Goal: Task Accomplishment & Management: Use online tool/utility

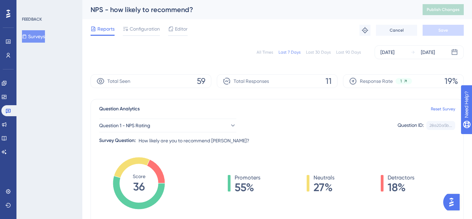
click at [321, 50] on div "Last 30 Days" at bounding box center [318, 51] width 25 height 5
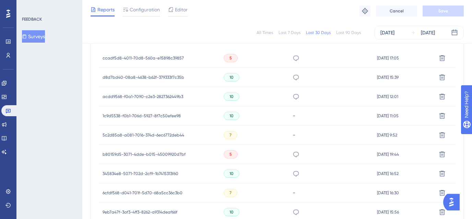
scroll to position [231, 0]
click at [163, 58] on span "ccadf5d8-4011-70d8-560a-e15898c39857" at bounding box center [143, 56] width 81 height 5
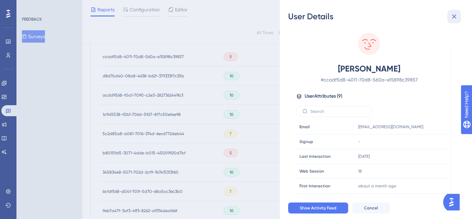
click at [451, 17] on icon at bounding box center [454, 16] width 8 height 8
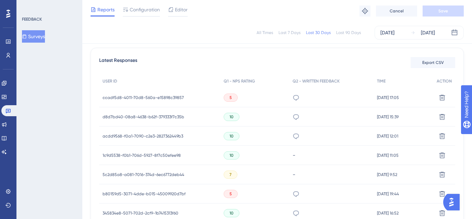
scroll to position [190, 0]
click at [443, 59] on span "Export CSV" at bounding box center [433, 61] width 22 height 5
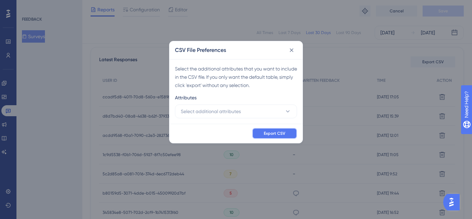
click at [270, 133] on span "Export CSV" at bounding box center [275, 132] width 22 height 5
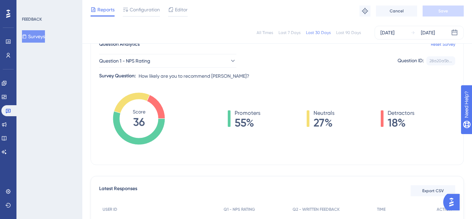
scroll to position [62, 0]
click at [196, 61] on button "Question 1 - NPS Rating" at bounding box center [167, 61] width 137 height 14
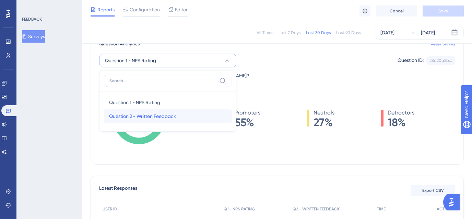
click at [174, 115] on span "Question 2 - Written Feedback" at bounding box center [142, 116] width 67 height 8
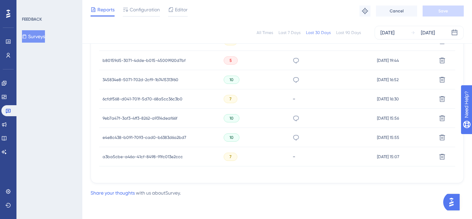
scroll to position [0, 0]
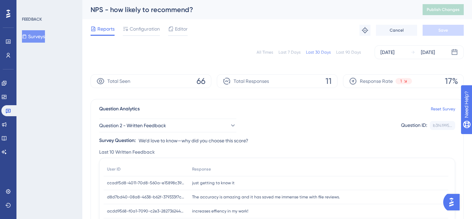
click at [347, 54] on div "Last 90 Days" at bounding box center [348, 51] width 25 height 5
click at [189, 126] on button "Question 2 - Written Feedback" at bounding box center [167, 125] width 137 height 14
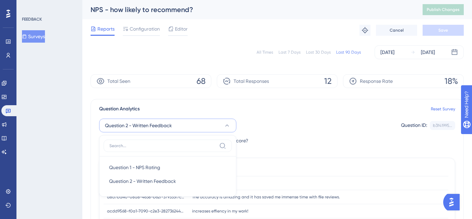
scroll to position [56, 0]
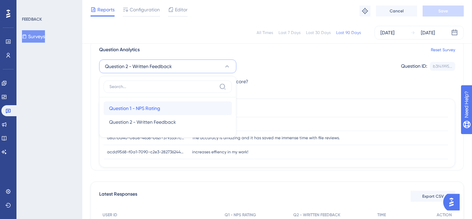
click at [166, 110] on div "Question 1 - NPS Rating Question 1 - NPS Rating" at bounding box center [167, 108] width 117 height 14
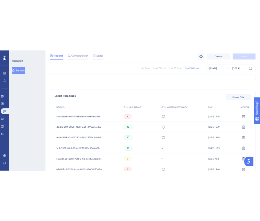
scroll to position [167, 0]
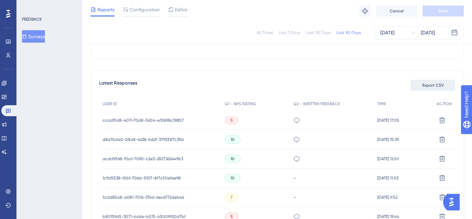
click at [431, 85] on span "Export CSV" at bounding box center [433, 84] width 22 height 5
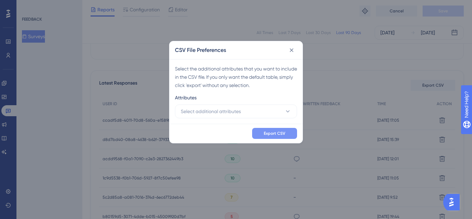
click at [267, 134] on span "Export CSV" at bounding box center [275, 132] width 22 height 5
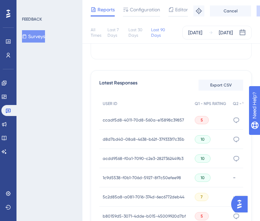
click at [147, 121] on span "ccadf5d8-4011-70d8-560a-e15898c39857" at bounding box center [143, 119] width 81 height 5
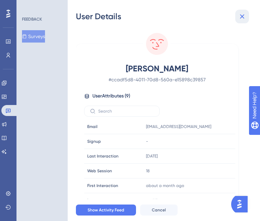
click at [243, 15] on icon at bounding box center [242, 16] width 4 height 4
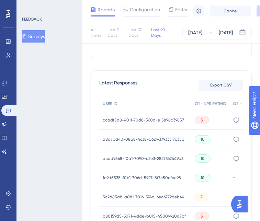
click at [149, 137] on span "d8d7bd40-08a8-4638-b62f-379333f7c35b" at bounding box center [144, 139] width 82 height 5
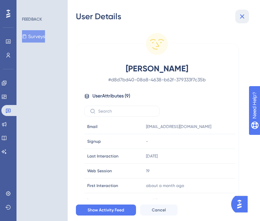
click at [241, 16] on icon at bounding box center [242, 16] width 4 height 4
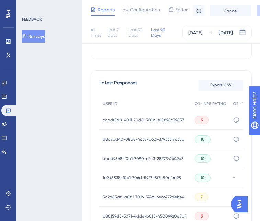
click at [147, 159] on span "acdd9568-f0a1-7090-c2e3-2827362449b3" at bounding box center [143, 158] width 81 height 5
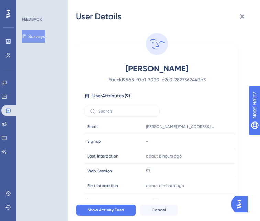
drag, startPoint x: 117, startPoint y: 68, endPoint x: 213, endPoint y: 68, distance: 95.7
click at [213, 68] on span "[PERSON_NAME]" at bounding box center [156, 68] width 121 height 11
copy span "[PERSON_NAME]"
click at [239, 18] on icon at bounding box center [242, 16] width 8 height 8
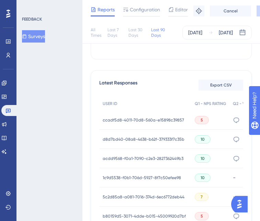
click at [129, 176] on span "1c9d5538-f0b1-706d-5927-8f7c50efee98" at bounding box center [142, 177] width 78 height 5
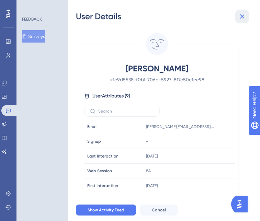
click at [242, 16] on icon at bounding box center [242, 16] width 4 height 4
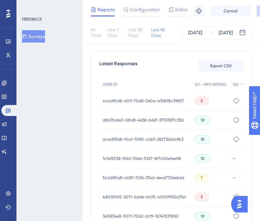
scroll to position [187, 0]
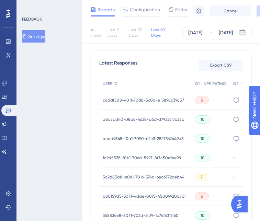
click at [160, 158] on span "1c9d5538-f0b1-706d-5927-8f7c50efee98" at bounding box center [142, 157] width 78 height 5
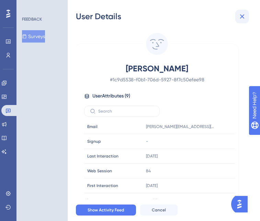
click at [243, 14] on icon at bounding box center [242, 16] width 8 height 8
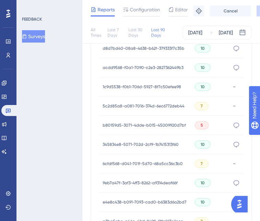
scroll to position [260, 0]
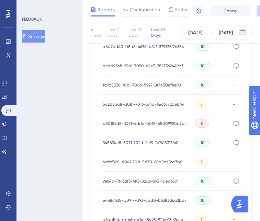
click at [147, 107] on div "5c2d85a8-a081-7016-374d-6ec6772deb44 5c2d85a8-a081-7016-374d-6ec6772deb44" at bounding box center [144, 104] width 82 height 19
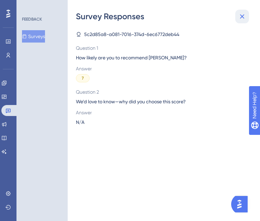
click at [239, 17] on icon at bounding box center [242, 16] width 8 height 8
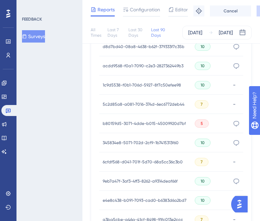
click at [117, 123] on span "b80159d5-3071-4dde-b015-45009920d7bf" at bounding box center [144, 123] width 83 height 5
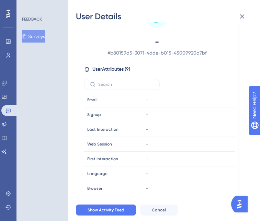
scroll to position [0, 0]
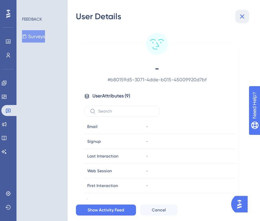
click at [240, 18] on icon at bounding box center [242, 16] width 8 height 8
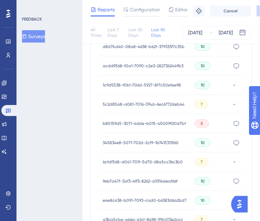
click at [105, 103] on span "5c2d85a8-a081-7016-374d-6ec6772deb44" at bounding box center [144, 104] width 82 height 5
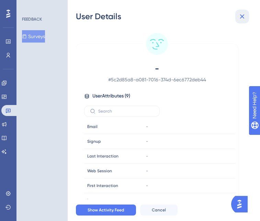
click at [241, 17] on icon at bounding box center [242, 16] width 4 height 4
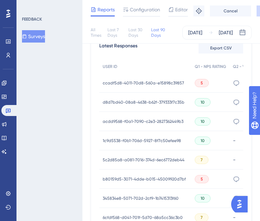
click at [108, 157] on span "5c2d85a8-a081-7016-374d-6ec6772deb44" at bounding box center [144, 159] width 82 height 5
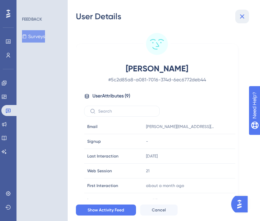
click at [242, 17] on icon at bounding box center [242, 16] width 8 height 8
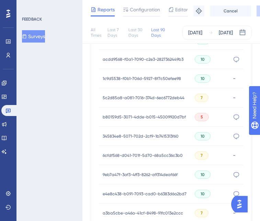
scroll to position [267, 0]
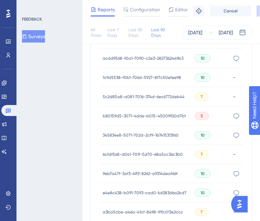
click at [108, 115] on span "b80159d5-3071-4dde-b015-45009920d7bf" at bounding box center [144, 115] width 83 height 5
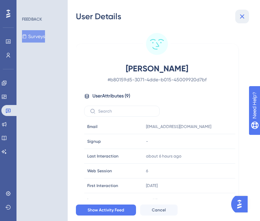
click at [244, 14] on icon at bounding box center [242, 16] width 8 height 8
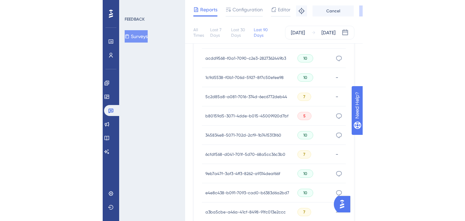
scroll to position [297, 0]
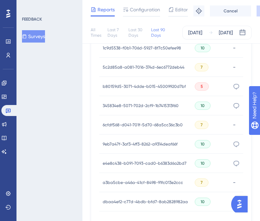
click at [132, 104] on span "345834e8-5071-702d-2cf9-1b7415313f60" at bounding box center [141, 105] width 76 height 5
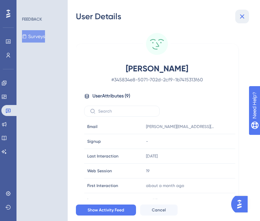
click at [245, 16] on icon at bounding box center [242, 16] width 8 height 8
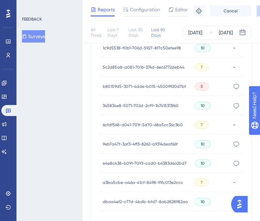
click at [135, 129] on div "6cfdf568-d041-701f-5d70-68a5cc36c3b0 6cfdf568-d041-701f-5d70-68a5cc36c3b0" at bounding box center [143, 124] width 80 height 19
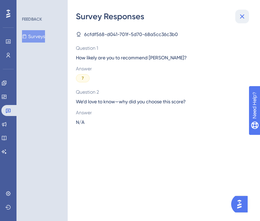
click at [240, 14] on icon at bounding box center [242, 16] width 8 height 8
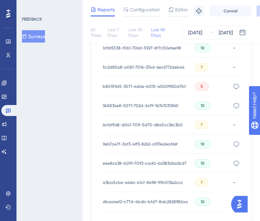
click at [54, 112] on div "FEEDBACK Surveys" at bounding box center [49, 110] width 66 height 221
click at [110, 127] on div "6cfdf568-d041-701f-5d70-68a5cc36c3b0 6cfdf568-d041-701f-5d70-68a5cc36c3b0" at bounding box center [143, 124] width 80 height 19
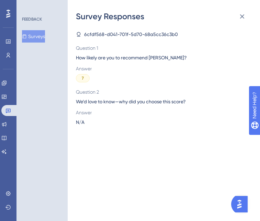
click at [250, 14] on div "Survey Responses" at bounding box center [164, 16] width 176 height 11
click at [242, 16] on icon at bounding box center [242, 16] width 4 height 4
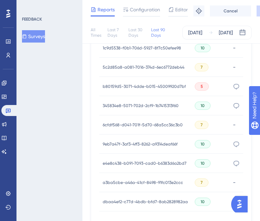
click at [102, 119] on div "6cfdf568-d041-701f-5d70-68a5cc36c3b0 6cfdf568-d041-701f-5d70-68a5cc36c3b0" at bounding box center [145, 124] width 92 height 19
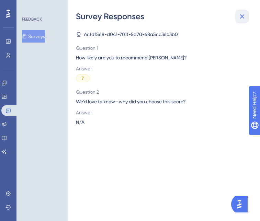
click at [243, 16] on icon at bounding box center [242, 16] width 8 height 8
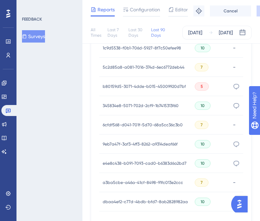
click at [163, 124] on span "6cfdf568-d041-701f-5d70-68a5cc36c3b0" at bounding box center [143, 124] width 80 height 5
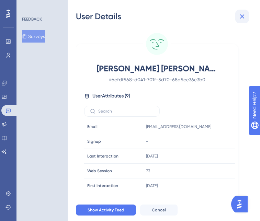
click at [246, 15] on button at bounding box center [242, 17] width 14 height 14
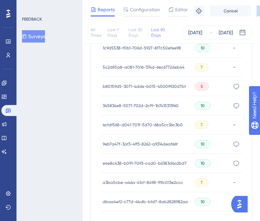
click at [116, 142] on span "9eb7a47f-3af3-4ff3-8262-a9314deaf66f" at bounding box center [140, 143] width 75 height 5
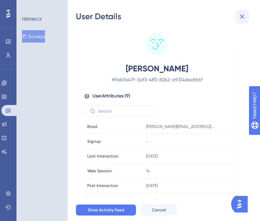
click at [242, 16] on icon at bounding box center [242, 16] width 4 height 4
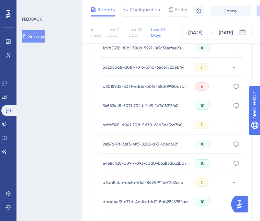
click at [132, 166] on div "e4e8c438-b091-7093-cad0-b6383d6a2bd7 e4e8c438-b091-7093-cad0-b6383d6a2bd7" at bounding box center [145, 163] width 84 height 19
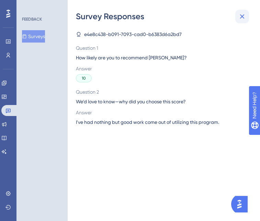
click at [239, 14] on icon at bounding box center [242, 16] width 8 height 8
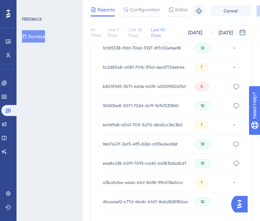
click at [106, 161] on span "e4e8c438-b091-7093-cad0-b6383d6a2bd7" at bounding box center [145, 163] width 84 height 5
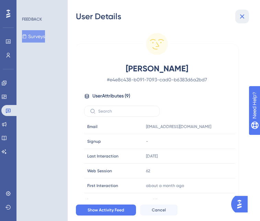
click at [246, 17] on button at bounding box center [242, 17] width 14 height 14
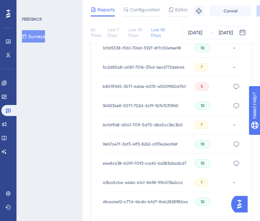
click at [120, 180] on span "a3ba5cbe-a46a-41cf-8498-91fc013e2ccc" at bounding box center [143, 182] width 80 height 5
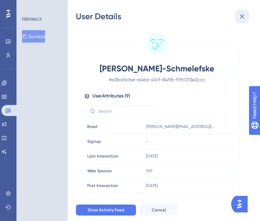
click at [243, 20] on icon at bounding box center [242, 16] width 8 height 8
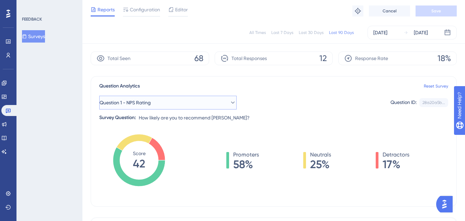
click at [181, 99] on button "Question 1 - NPS Rating" at bounding box center [167, 103] width 137 height 14
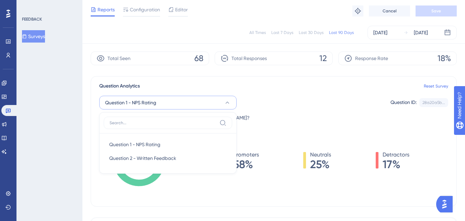
scroll to position [52, 0]
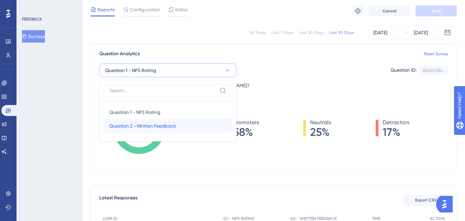
click at [165, 128] on span "Question 2 - Written Feedback" at bounding box center [142, 126] width 67 height 8
